Goal: Transaction & Acquisition: Purchase product/service

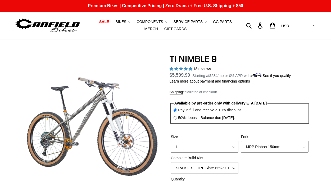
select select "highest-rating"
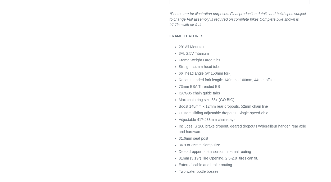
scroll to position [728, 0]
click at [201, 73] on span "66° head angle (w/ 150mm fork)" at bounding box center [205, 73] width 53 height 4
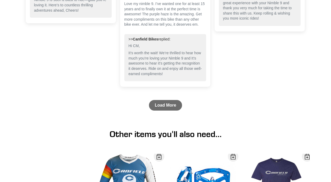
scroll to position [1770, 0]
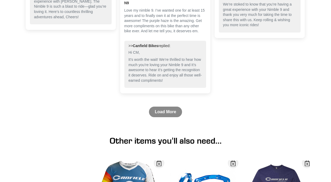
click at [165, 110] on link "Load More" at bounding box center [165, 112] width 33 height 11
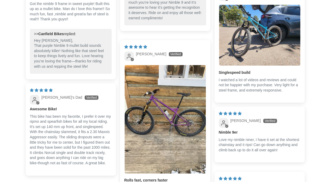
scroll to position [1811, 0]
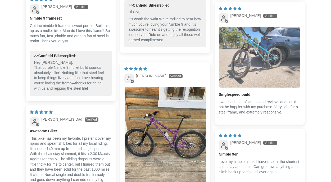
click at [241, 68] on img "Link to user picture 1" at bounding box center [259, 57] width 81 height 61
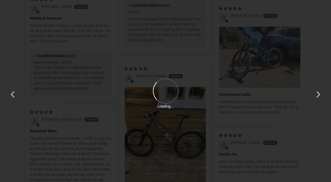
scroll to position [0, 0]
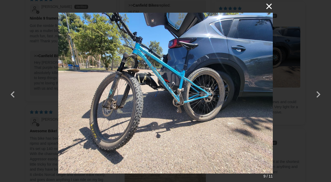
click at [269, 6] on button "×" at bounding box center [266, 6] width 13 height 13
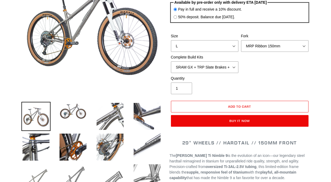
scroll to position [106, 0]
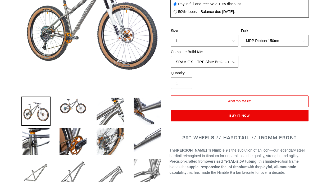
click at [227, 62] on select "SRAM GX + TRP Slate Brakes + Rotors + e13 LG-1 Wheels SHIMANO XT + SHIMANO brak…" at bounding box center [204, 62] width 67 height 12
select select "SHIMANO XTR + HOPE Brakes + DT Swiss Carbon Wheels"
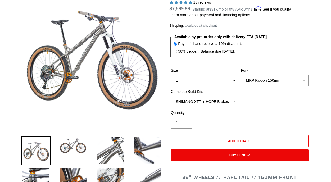
scroll to position [68, 0]
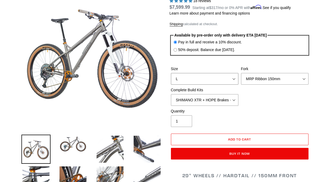
click at [233, 77] on select "S M L XL / XXL (Specify at checkout)" at bounding box center [204, 79] width 67 height 12
click at [258, 80] on select "MRP Ribbon 150mm RockShox Lyrik 150mm Fox Factory 36 150mm Cane Creek Helm 150m…" at bounding box center [274, 79] width 67 height 12
click at [226, 101] on select "SRAM GX + TRP Slate Brakes + Rotors + e13 LG-1 Wheels SHIMANO XT + SHIMANO brak…" at bounding box center [204, 100] width 67 height 12
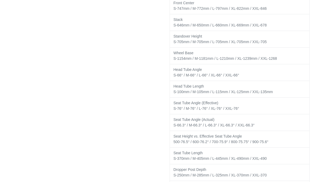
scroll to position [968, 0]
